Goal: Task Accomplishment & Management: Manage account settings

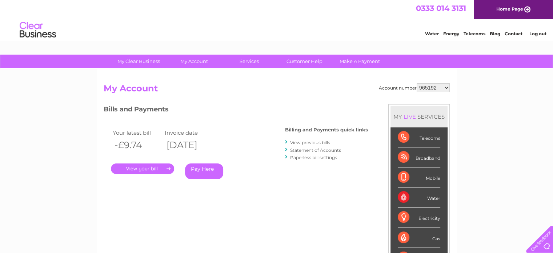
click at [429, 87] on select "965192 965193 966655 966660 966661 971377 976181 996293 1122677 1124276 1127927…" at bounding box center [432, 87] width 33 height 9
select select "1143137"
click at [416, 83] on select "965192 965193 966655 966660 966661 971377 976181 996293 1122677 1124276 1127927…" at bounding box center [432, 87] width 33 height 9
click at [133, 171] on link "." at bounding box center [142, 168] width 63 height 11
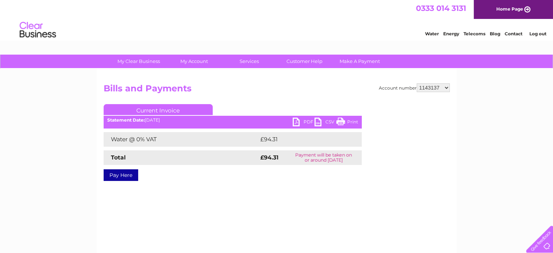
click at [304, 126] on link "PDF" at bounding box center [303, 122] width 22 height 11
